Goal: Download file/media

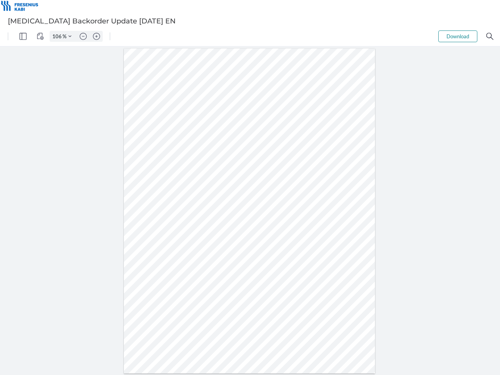
click at [23, 36] on img "Panel" at bounding box center [23, 36] width 7 height 7
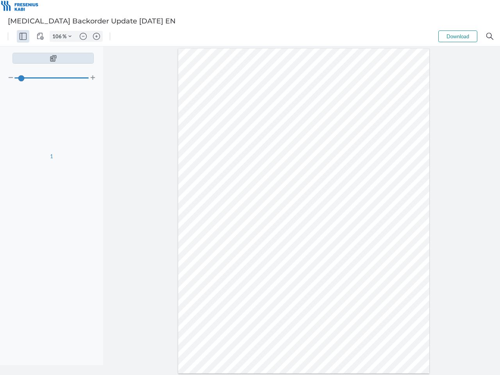
click at [40, 36] on img "View Controls" at bounding box center [40, 36] width 7 height 7
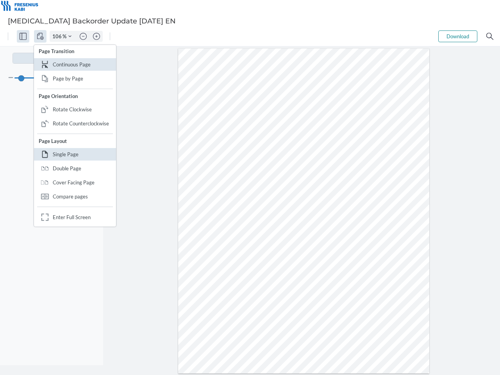
click at [58, 36] on input "106" at bounding box center [56, 36] width 13 height 7
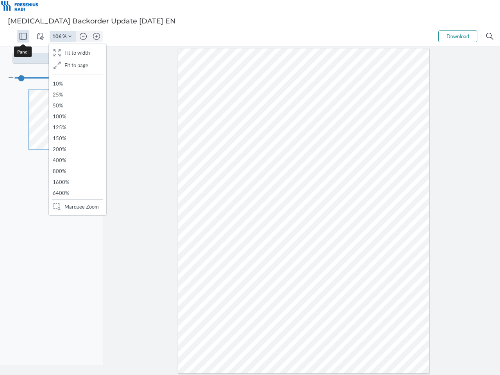
click at [70, 36] on img "Zoom Controls" at bounding box center [69, 36] width 3 height 3
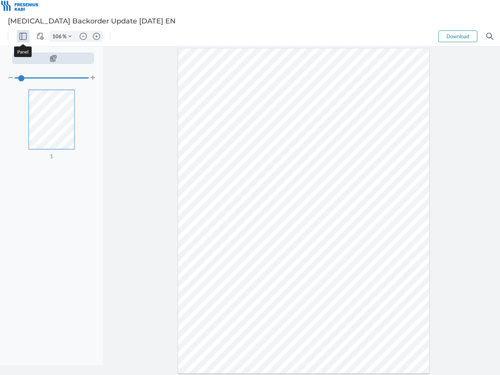
click at [83, 36] on img "Zoom out" at bounding box center [83, 36] width 7 height 7
click at [97, 36] on img "Zoom in" at bounding box center [96, 36] width 7 height 7
type input "106"
click at [458, 36] on button "Download" at bounding box center [458, 36] width 39 height 12
click at [490, 36] on img "Search" at bounding box center [490, 36] width 7 height 7
